Goal: Information Seeking & Learning: Learn about a topic

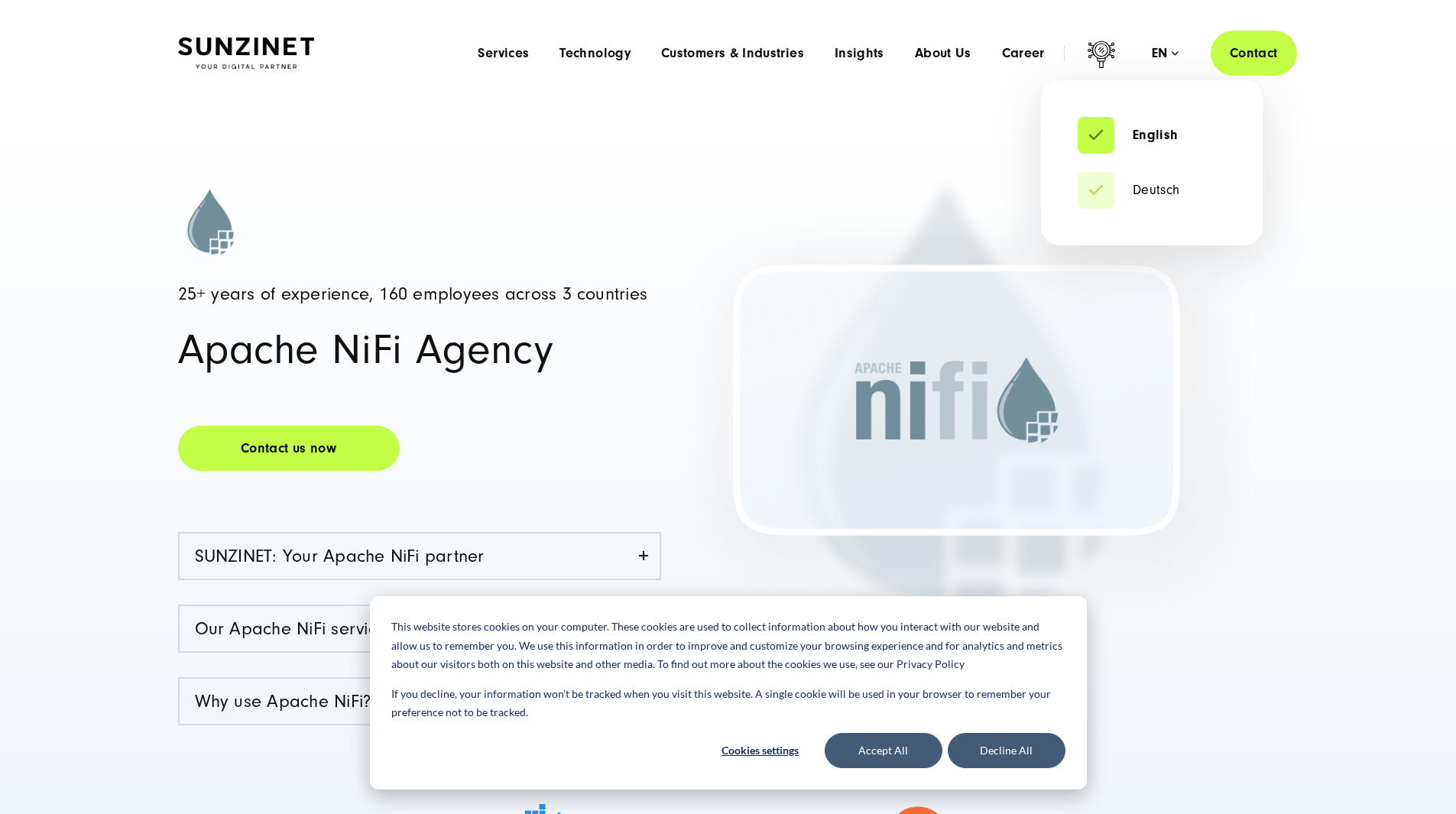
click at [692, 51] on div "en" at bounding box center [1165, 53] width 27 height 15
click at [692, 183] on link "Deutsch" at bounding box center [1129, 190] width 102 height 15
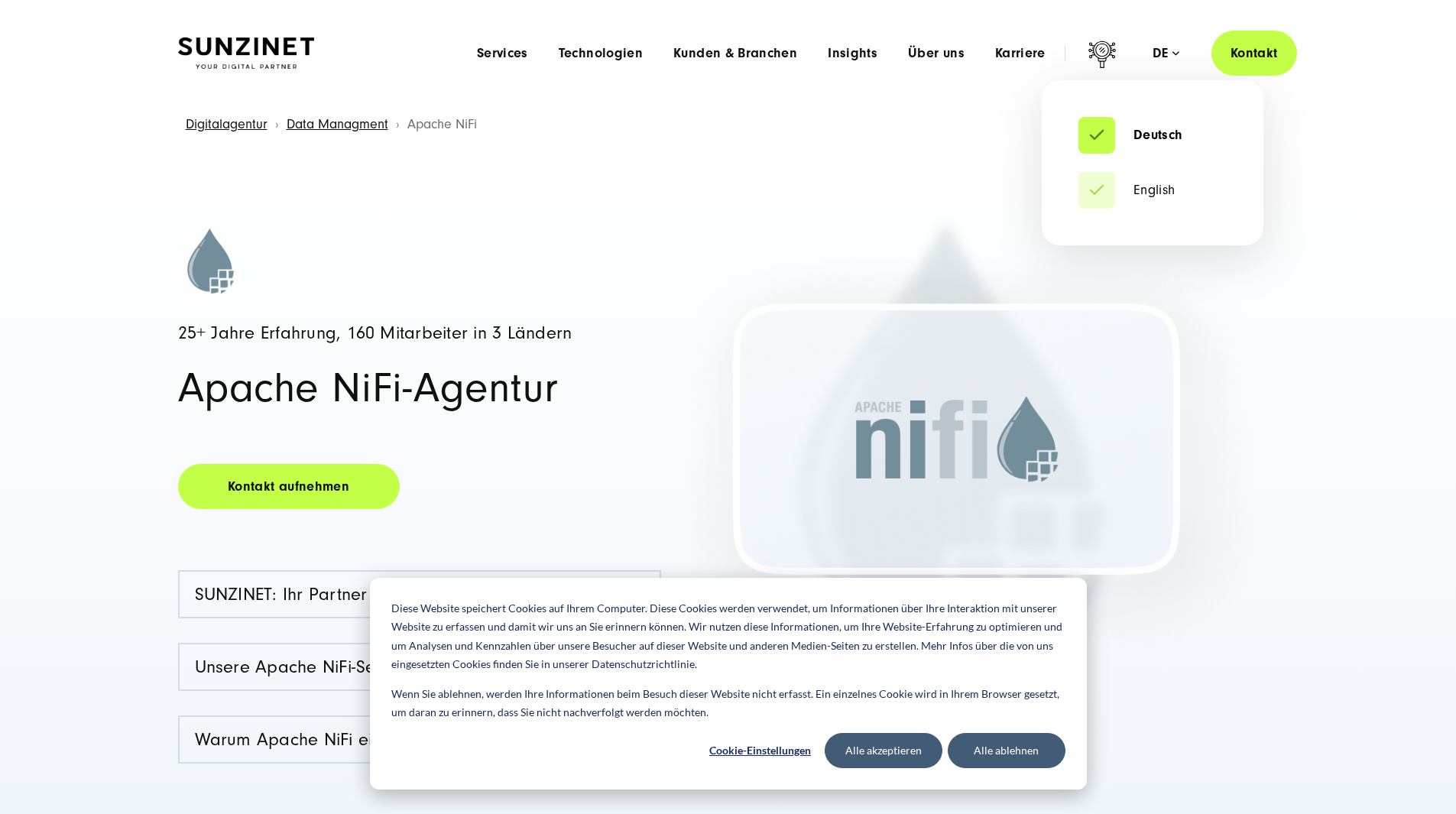
click at [1157, 55] on div "de" at bounding box center [1165, 53] width 27 height 15
click at [1152, 197] on link "English" at bounding box center [1127, 190] width 97 height 15
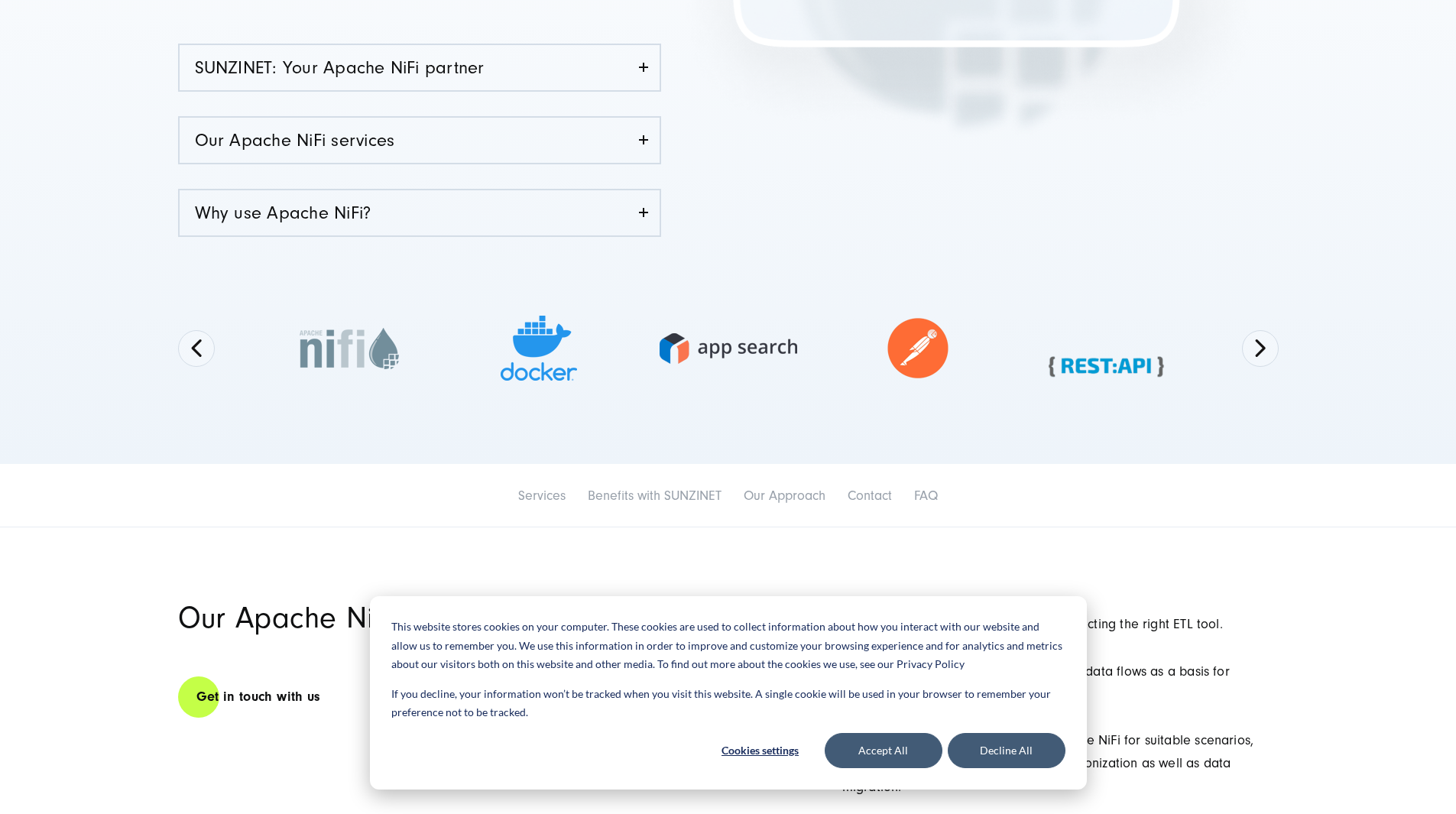
scroll to position [535, 0]
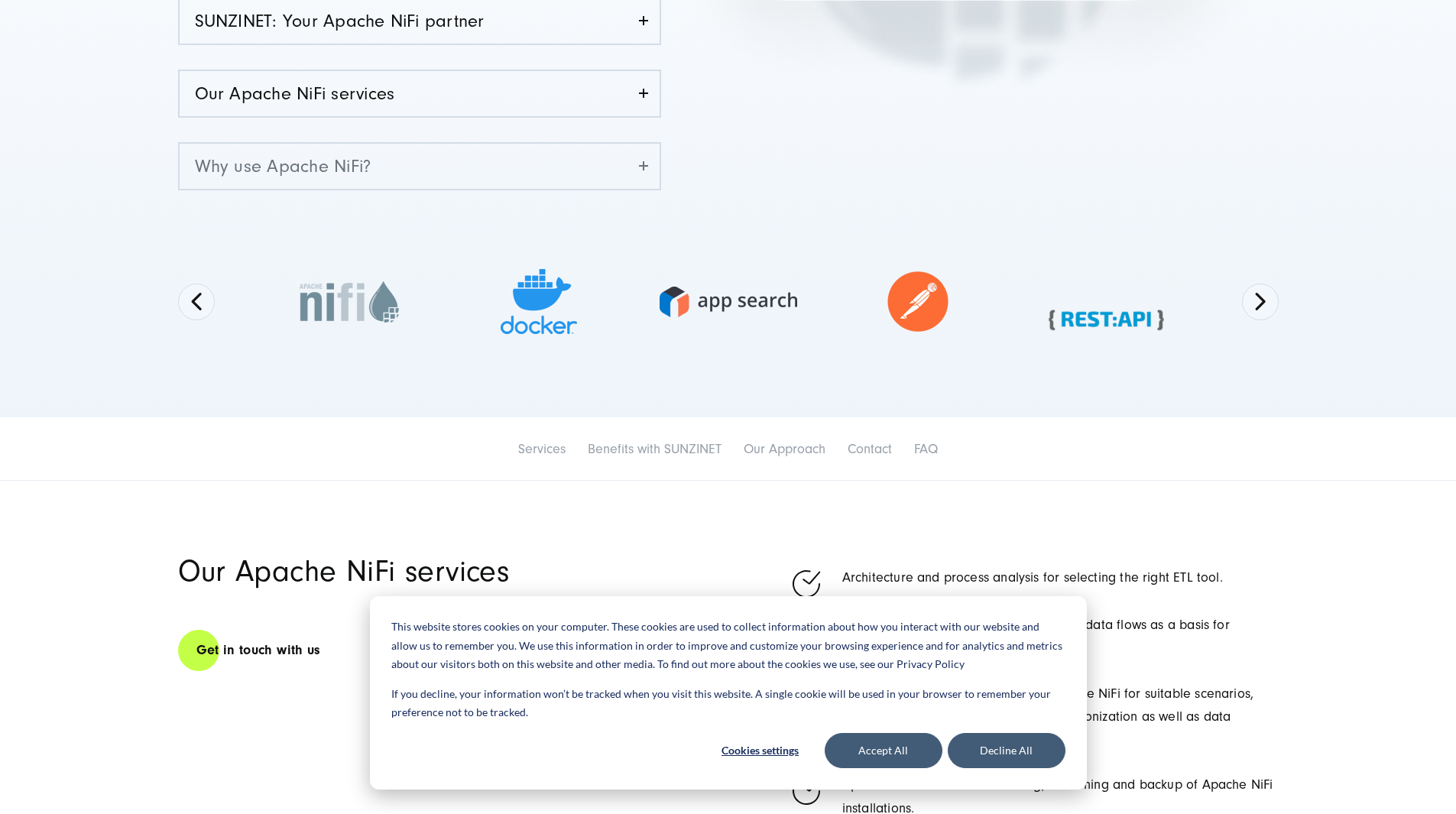
click at [485, 173] on link "Why use Apache NiFi?" at bounding box center [420, 166] width 480 height 45
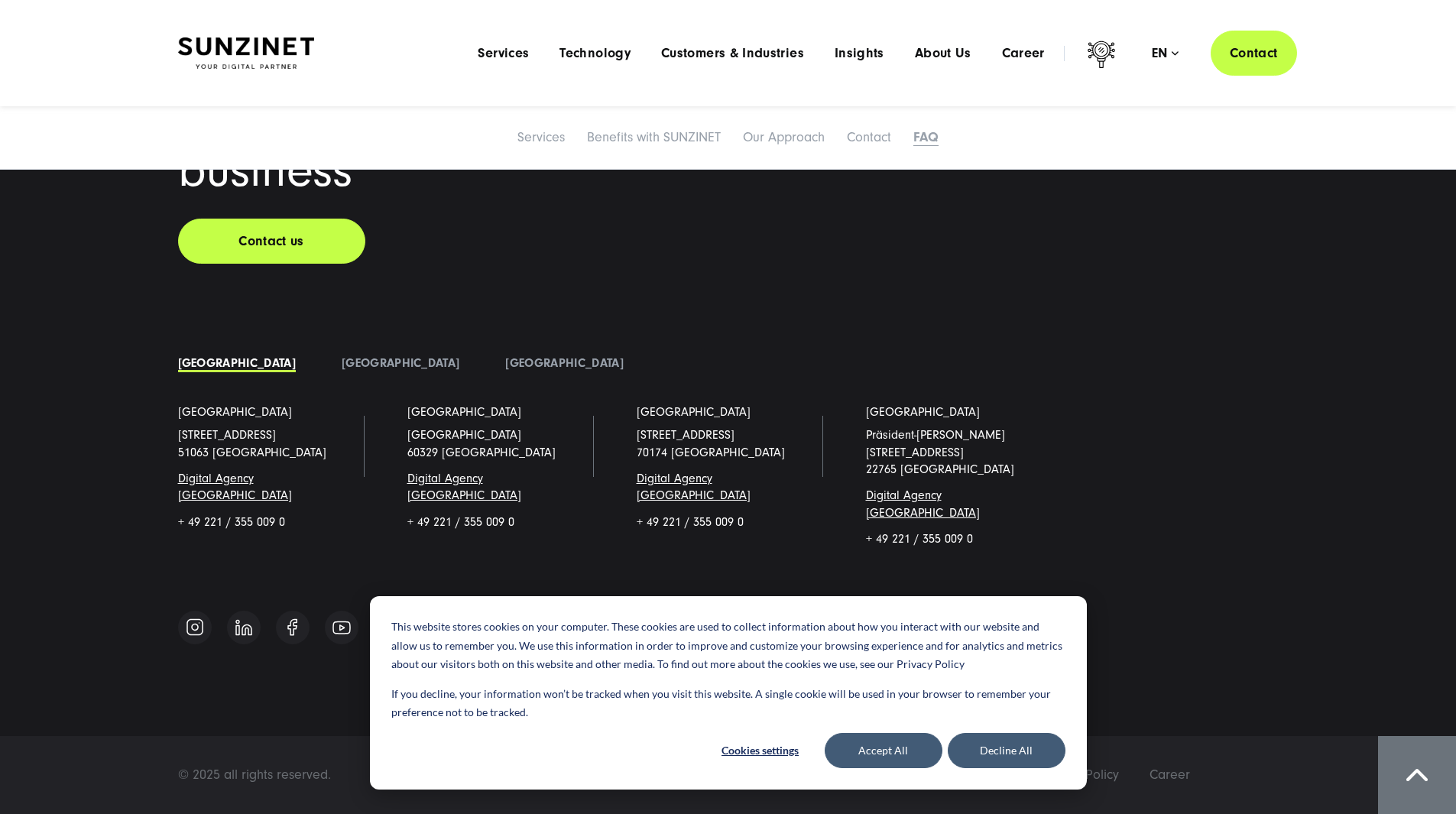
scroll to position [6804, 0]
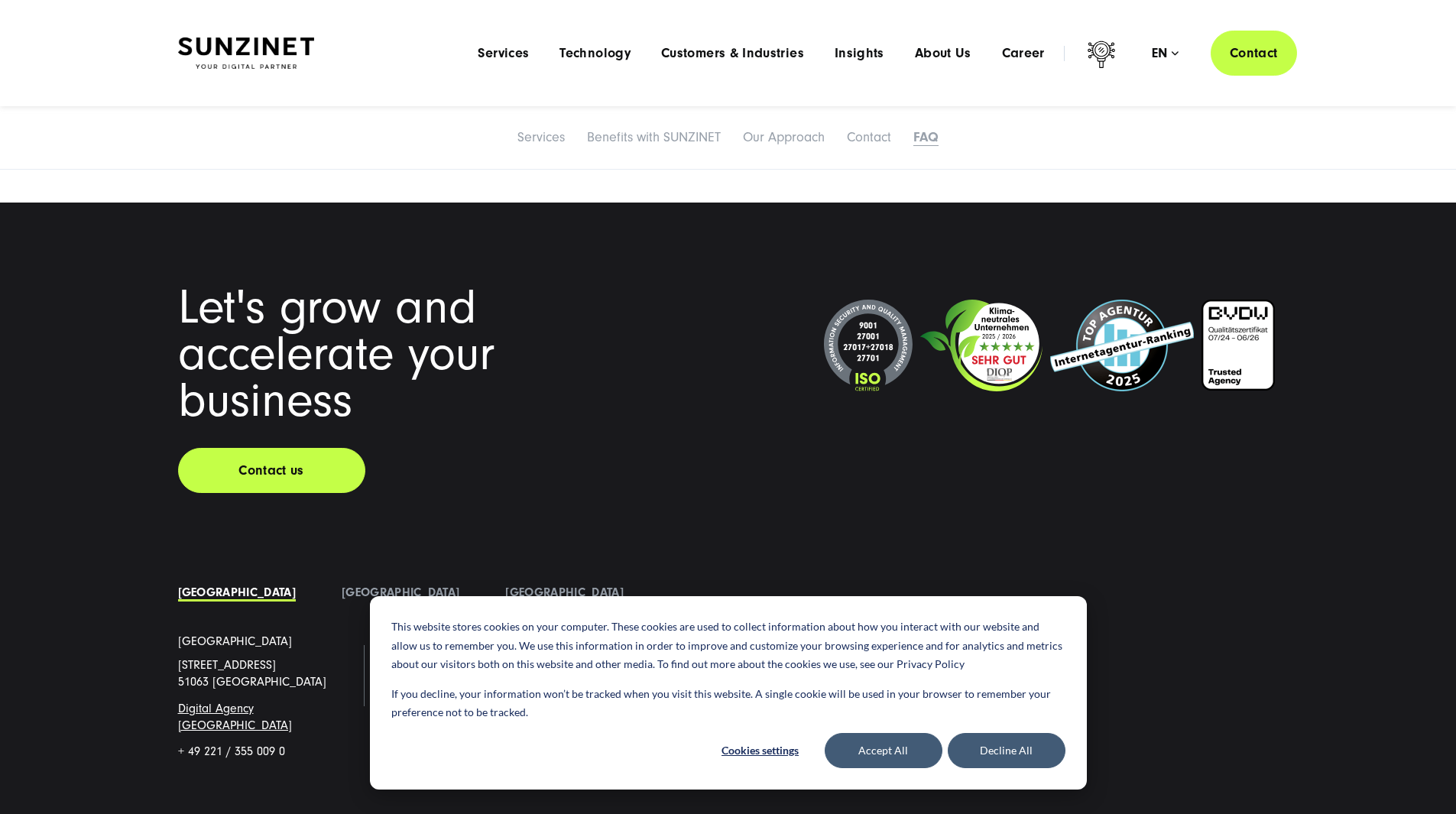
scroll to position [6422, 0]
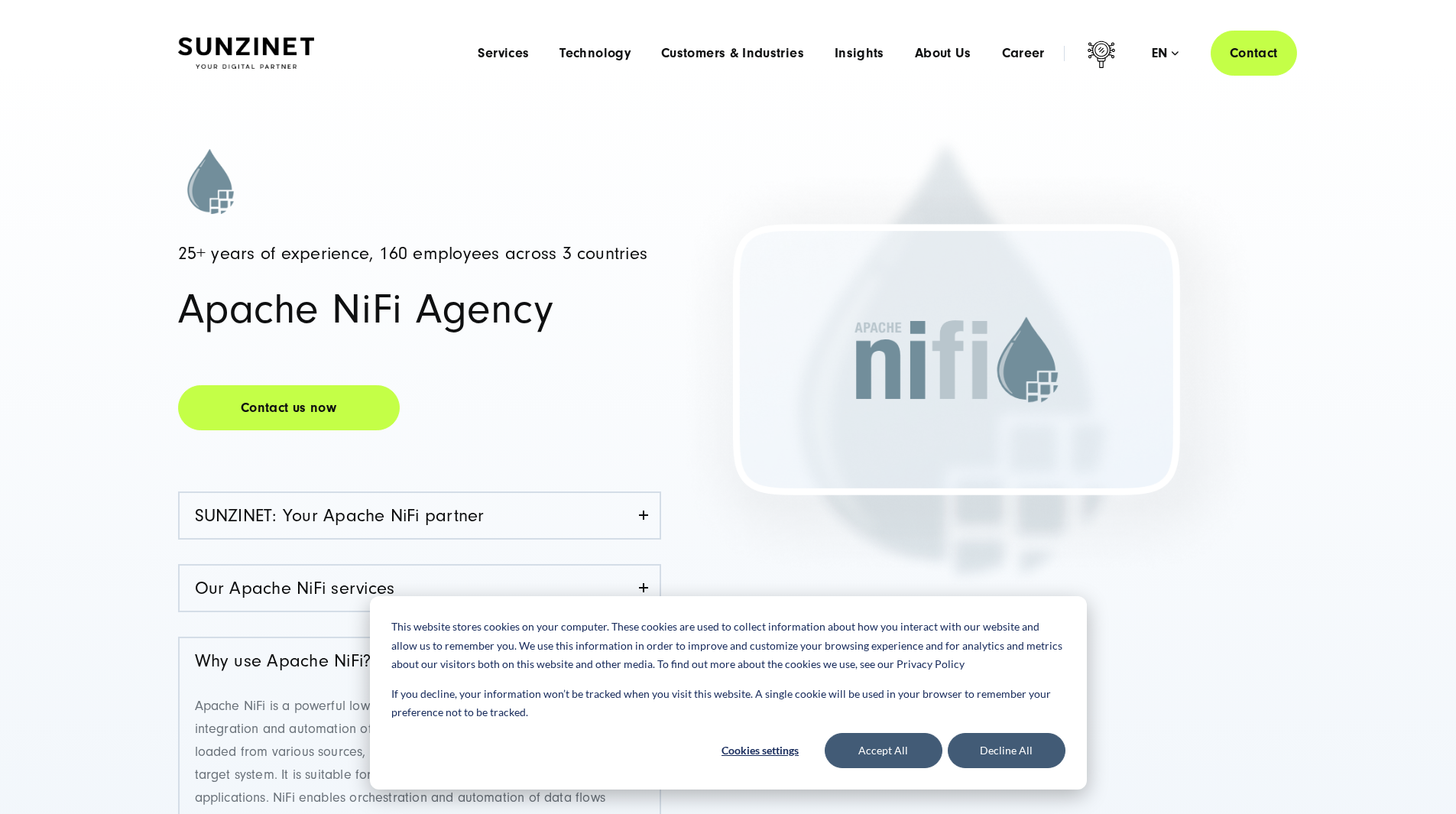
scroll to position [0, 0]
